Goal: Find specific page/section: Find specific page/section

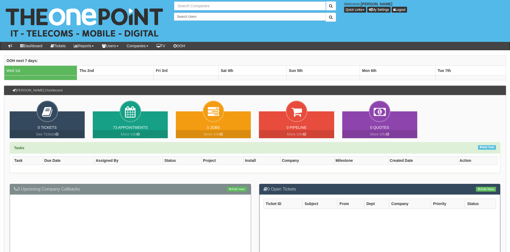
click at [207, 5] on input "text" at bounding box center [250, 5] width 152 height 9
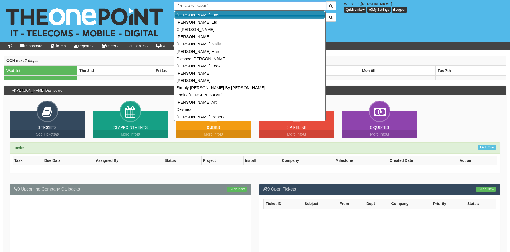
click at [204, 14] on link "Devine Law" at bounding box center [249, 15] width 151 height 8
type input "Devine Law"
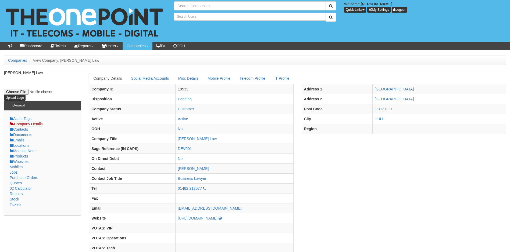
type input "Search Companies"
type input "Search Users"
click at [202, 6] on input "text" at bounding box center [250, 5] width 152 height 9
type input "[GEOGRAPHIC_DATA]"
click at [326, 1] on button "submit" at bounding box center [331, 5] width 10 height 9
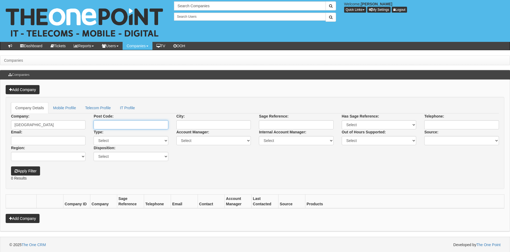
click at [124, 124] on input "Post Code:" at bounding box center [131, 124] width 74 height 9
paste input "HU7 4DW"
type input "HU7 4DW"
click at [11, 167] on button "Apply Filter" at bounding box center [25, 171] width 29 height 9
click at [30, 172] on button "Apply Filter" at bounding box center [25, 171] width 29 height 9
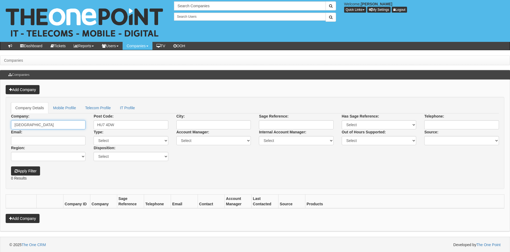
click at [63, 125] on input "bransholme health centre" at bounding box center [48, 124] width 74 height 9
type input "b"
click at [107, 124] on input "HU7 4DW" at bounding box center [131, 124] width 74 height 9
type input "HU74DW"
click at [35, 173] on button "Apply Filter" at bounding box center [25, 171] width 29 height 9
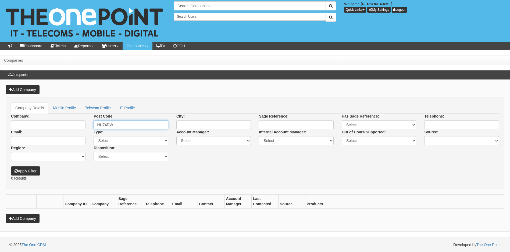
click at [105, 126] on input "HU74DW" at bounding box center [131, 124] width 74 height 9
type input "HU7 4DW"
click at [11, 167] on button "Apply Filter" at bounding box center [25, 171] width 29 height 9
click at [124, 124] on input "HU7 4DW" at bounding box center [131, 124] width 74 height 9
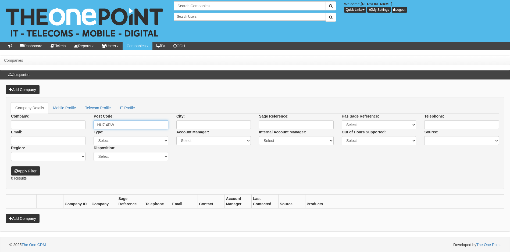
click at [124, 124] on input "HU7 4DW" at bounding box center [131, 124] width 74 height 9
paste input "1 3HA"
type input "HU1 3HA"
click at [11, 167] on button "Apply Filter" at bounding box center [25, 171] width 29 height 9
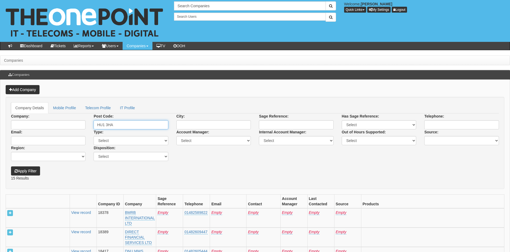
click at [116, 126] on input "HU1 3HA" at bounding box center [131, 124] width 74 height 9
type input "hu2 8ln"
click at [11, 167] on button "Apply Filter" at bounding box center [25, 171] width 29 height 9
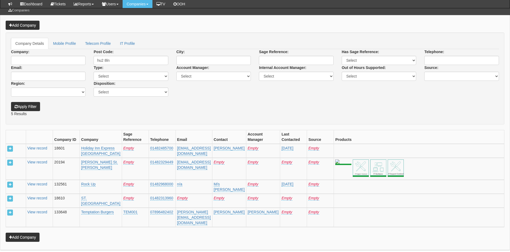
scroll to position [54, 0]
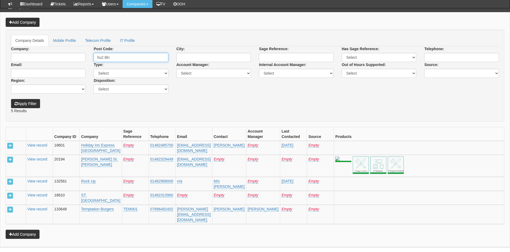
click at [117, 57] on input "hu2 8ln" at bounding box center [131, 57] width 74 height 9
type input "hu32he"
click at [11, 99] on button "Apply Filter" at bounding box center [25, 103] width 29 height 9
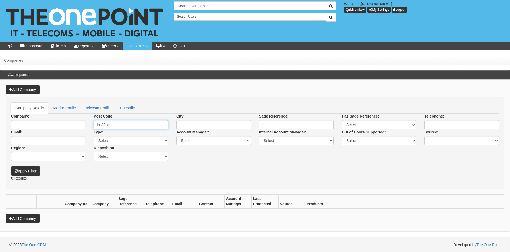
click at [104, 126] on input "hu32he" at bounding box center [131, 124] width 74 height 9
type input "hu3 2he"
click at [11, 167] on button "Apply Filter" at bounding box center [25, 171] width 29 height 9
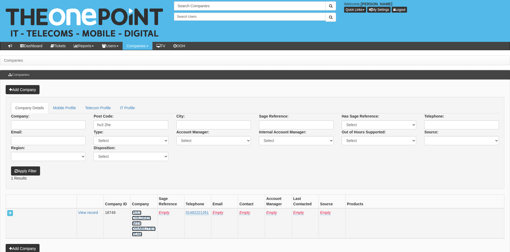
click at [142, 222] on link "HULL CHILDREN WITH DISABILITIES TEAM" at bounding box center [144, 224] width 24 height 26
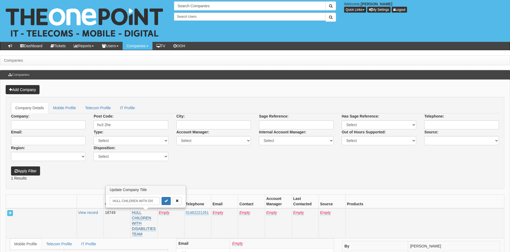
scroll to position [0, 27]
click at [91, 214] on link "View record" at bounding box center [88, 213] width 20 height 4
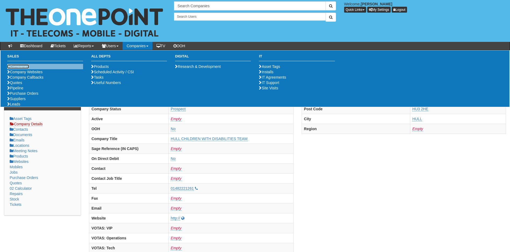
click at [23, 66] on link "Companies" at bounding box center [18, 67] width 22 height 4
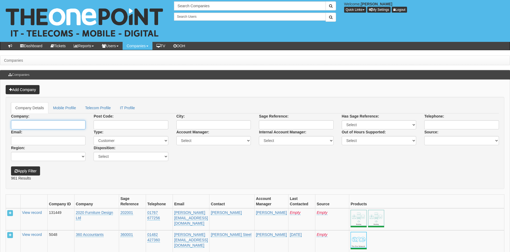
click at [51, 127] on input "Company:" at bounding box center [48, 124] width 74 height 9
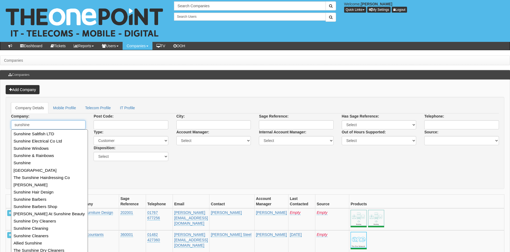
type input "sunshine"
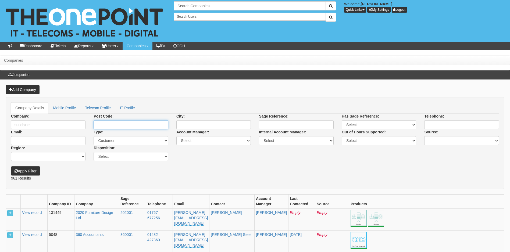
click at [117, 124] on input "Post Code:" at bounding box center [131, 124] width 74 height 9
click at [66, 126] on input "sunshine" at bounding box center [48, 124] width 74 height 9
click at [125, 125] on input "Post Code:" at bounding box center [131, 124] width 74 height 9
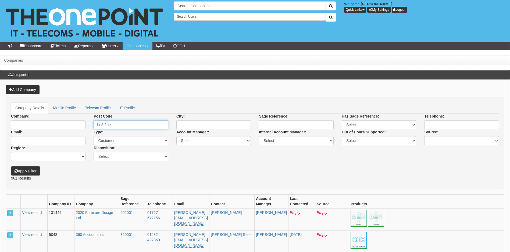
type input "hu3 2he"
click at [11, 167] on button "Apply Filter" at bounding box center [25, 171] width 29 height 9
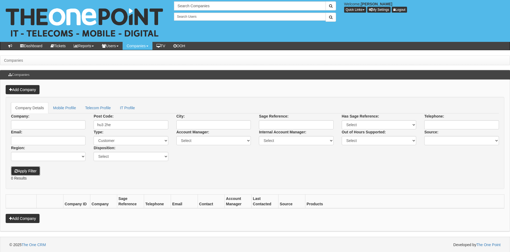
click at [34, 169] on button "Apply Filter" at bounding box center [25, 171] width 29 height 9
click at [116, 124] on input "hu3 2he" at bounding box center [131, 124] width 74 height 9
type input "h"
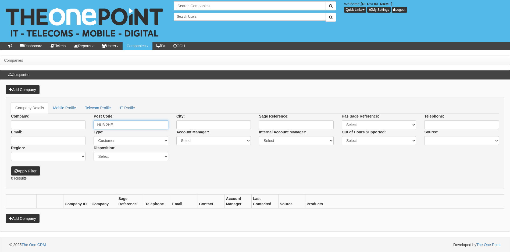
type input "HU3 2HE"
click at [11, 167] on button "Apply Filter" at bounding box center [25, 171] width 29 height 9
click at [167, 142] on select "Select Customer Do Not Ring Mark for deletion Prospect Prospect Profile Supplie…" at bounding box center [131, 140] width 74 height 9
select select
click at [94, 136] on select "Select Customer Do Not Ring Mark for deletion Prospect Prospect Profile Supplie…" at bounding box center [131, 140] width 74 height 9
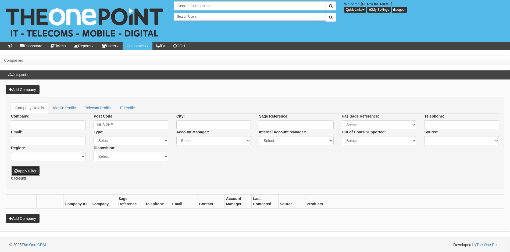
click at [34, 167] on button "Apply Filter" at bounding box center [25, 171] width 29 height 9
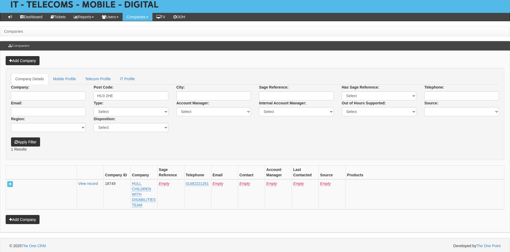
scroll to position [31, 0]
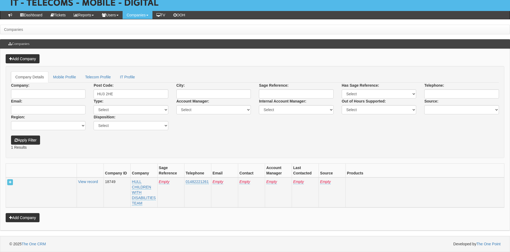
click at [147, 192] on td "HULL CHILDREN WITH DISABILITIES TEAM" at bounding box center [143, 193] width 27 height 30
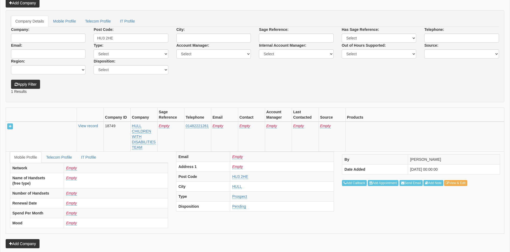
scroll to position [99, 0]
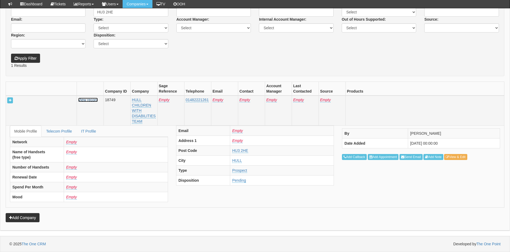
click at [88, 101] on link "View record" at bounding box center [88, 100] width 20 height 4
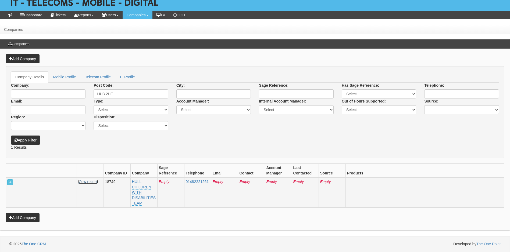
scroll to position [17, 0]
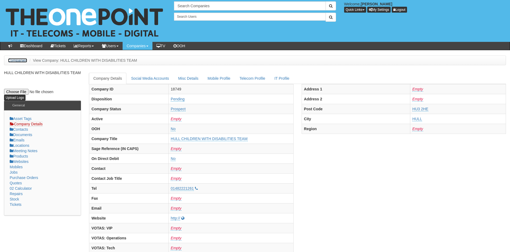
click at [17, 60] on link "Companies" at bounding box center [17, 60] width 19 height 4
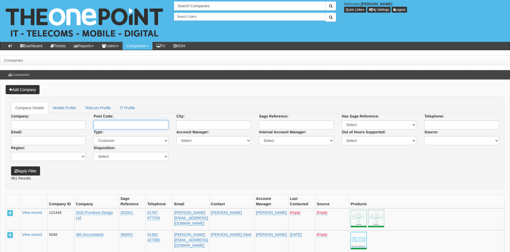
click at [119, 122] on input "Post Code:" at bounding box center [131, 124] width 74 height 9
type input "hu1 3ha"
click at [11, 167] on button "Apply Filter" at bounding box center [25, 171] width 29 height 9
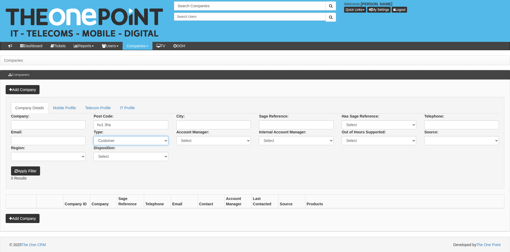
click at [166, 140] on select "Select Customer Do Not Ring Mark for deletion Prospect Prospect Profile Supplie…" at bounding box center [131, 140] width 74 height 9
select select
click at [94, 136] on select "Select Customer Do Not Ring Mark for deletion Prospect Prospect Profile Supplie…" at bounding box center [131, 140] width 74 height 9
click at [29, 172] on button "Apply Filter" at bounding box center [25, 171] width 29 height 9
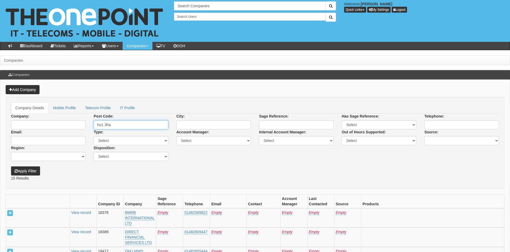
click at [133, 126] on input "hu1 3ha" at bounding box center [131, 124] width 74 height 9
click at [440, 124] on input "Telephone:" at bounding box center [461, 124] width 74 height 9
paste input "01482-222185"
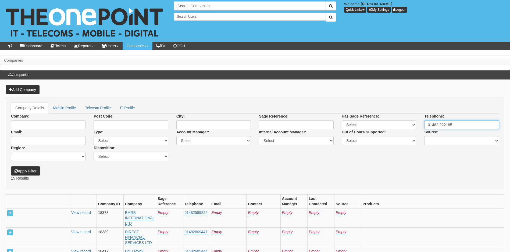
type input "01482-222185"
click at [11, 167] on button "Apply Filter" at bounding box center [25, 171] width 29 height 9
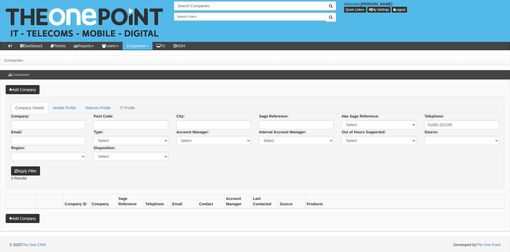
scroll to position [1, 0]
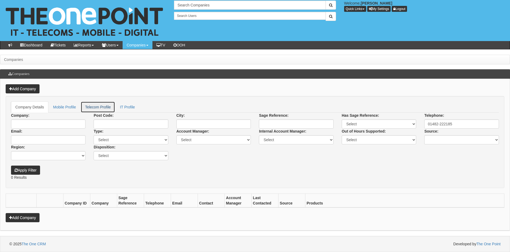
click at [102, 107] on link "Telecom Profile" at bounding box center [98, 107] width 34 height 11
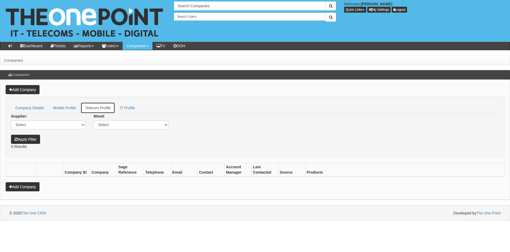
scroll to position [0, 0]
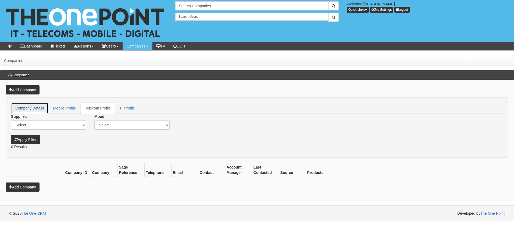
click at [34, 109] on link "Company Details" at bounding box center [29, 108] width 37 height 11
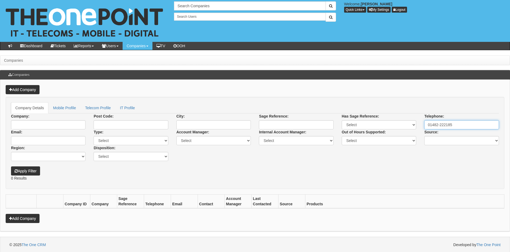
click at [441, 124] on input "01482-222185" at bounding box center [461, 124] width 74 height 9
type input "01482 222185"
click at [32, 170] on button "Apply Filter" at bounding box center [25, 171] width 29 height 9
click at [125, 124] on input "Post Code:" at bounding box center [131, 124] width 74 height 9
paste input "HU12 8EX"
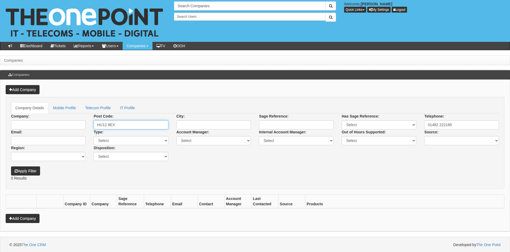
type input "HU12 8EX"
click at [30, 171] on button "Apply Filter" at bounding box center [25, 171] width 29 height 9
click at [460, 126] on input "01482 222185" at bounding box center [461, 124] width 74 height 9
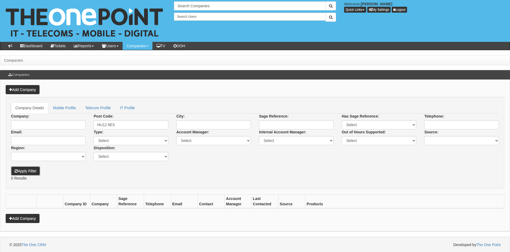
click at [31, 174] on button "Apply Filter" at bounding box center [25, 171] width 29 height 9
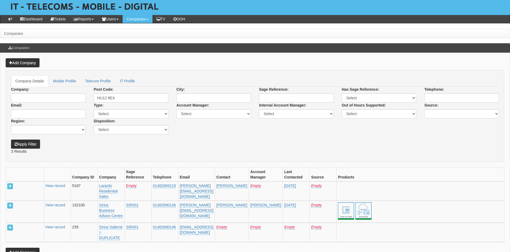
scroll to position [48, 0]
